Goal: Task Accomplishment & Management: Manage account settings

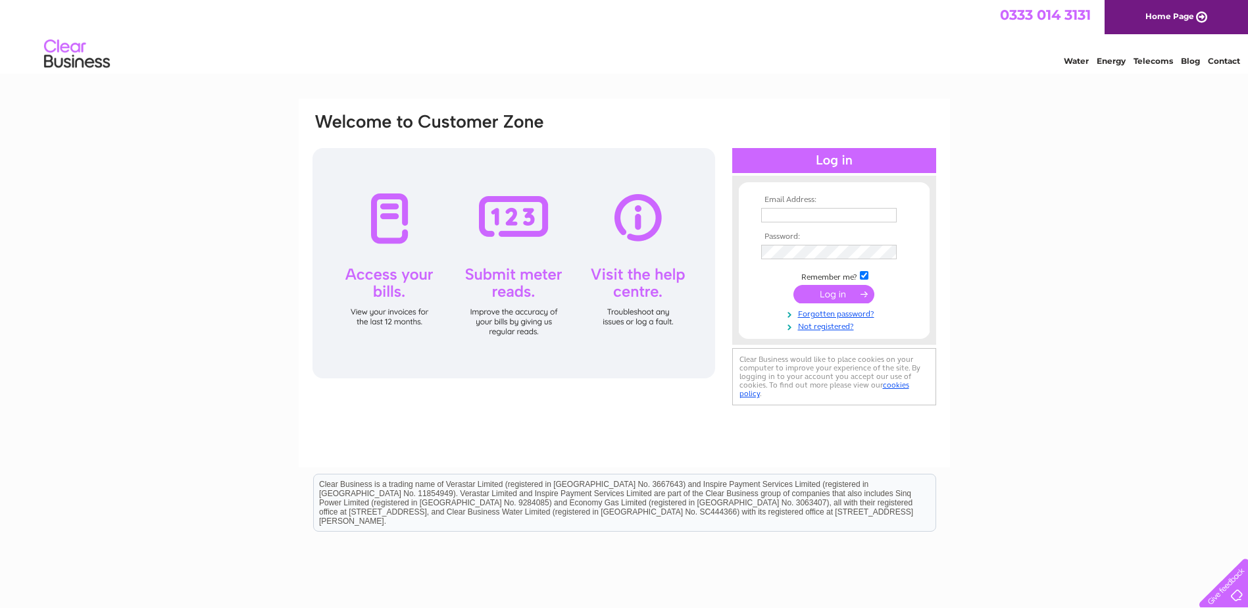
type input "purchasing@tunnock.co.uk"
click at [819, 293] on input "submit" at bounding box center [833, 294] width 81 height 18
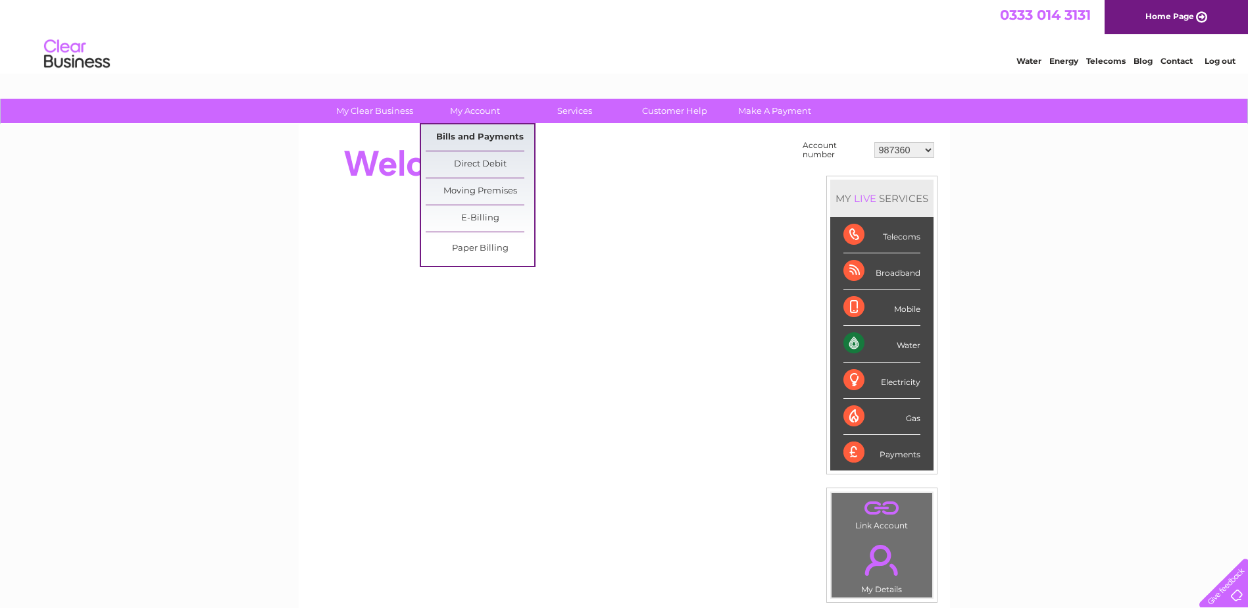
click at [481, 133] on link "Bills and Payments" at bounding box center [479, 137] width 109 height 26
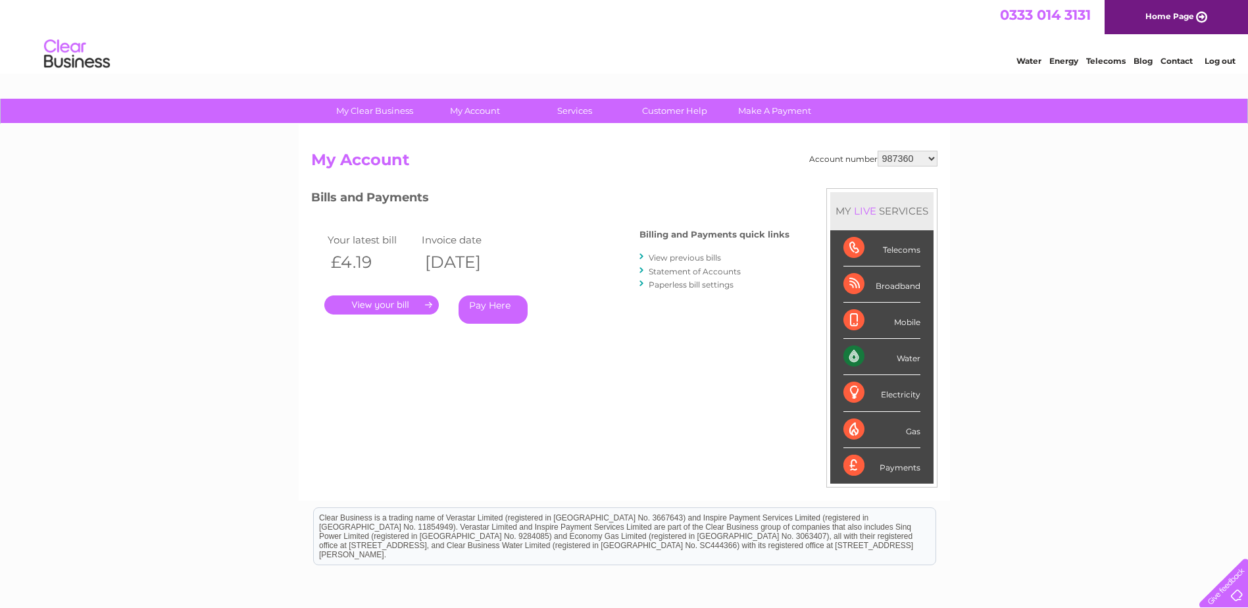
click at [391, 304] on link "." at bounding box center [381, 304] width 114 height 19
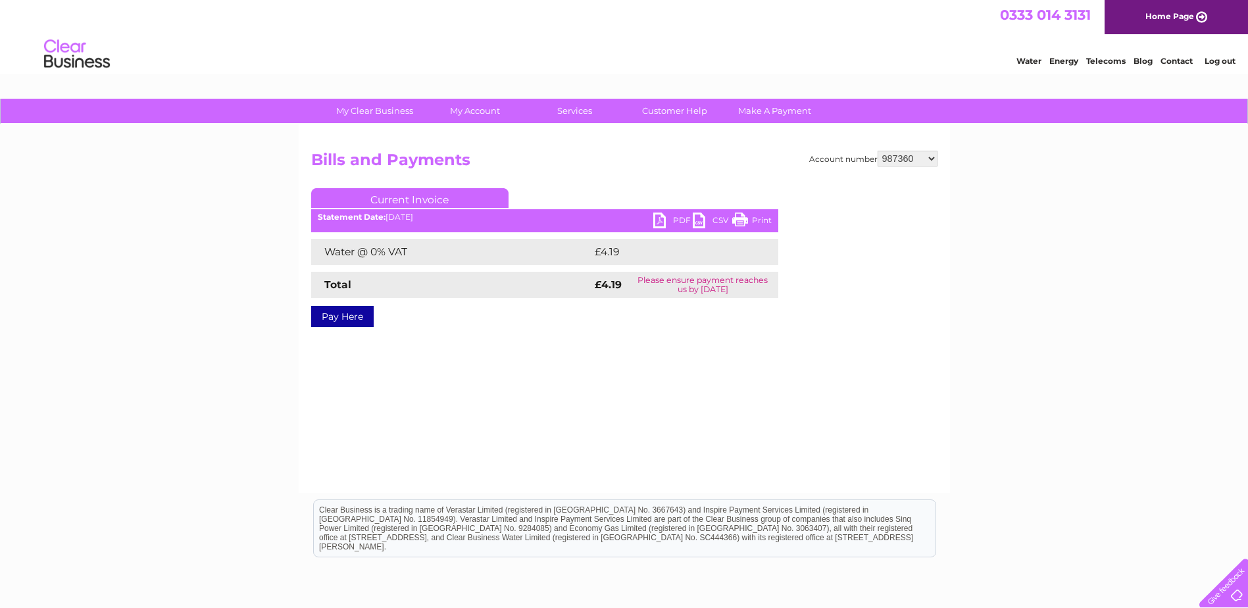
click at [665, 217] on link "PDF" at bounding box center [672, 221] width 39 height 19
